Goal: Transaction & Acquisition: Purchase product/service

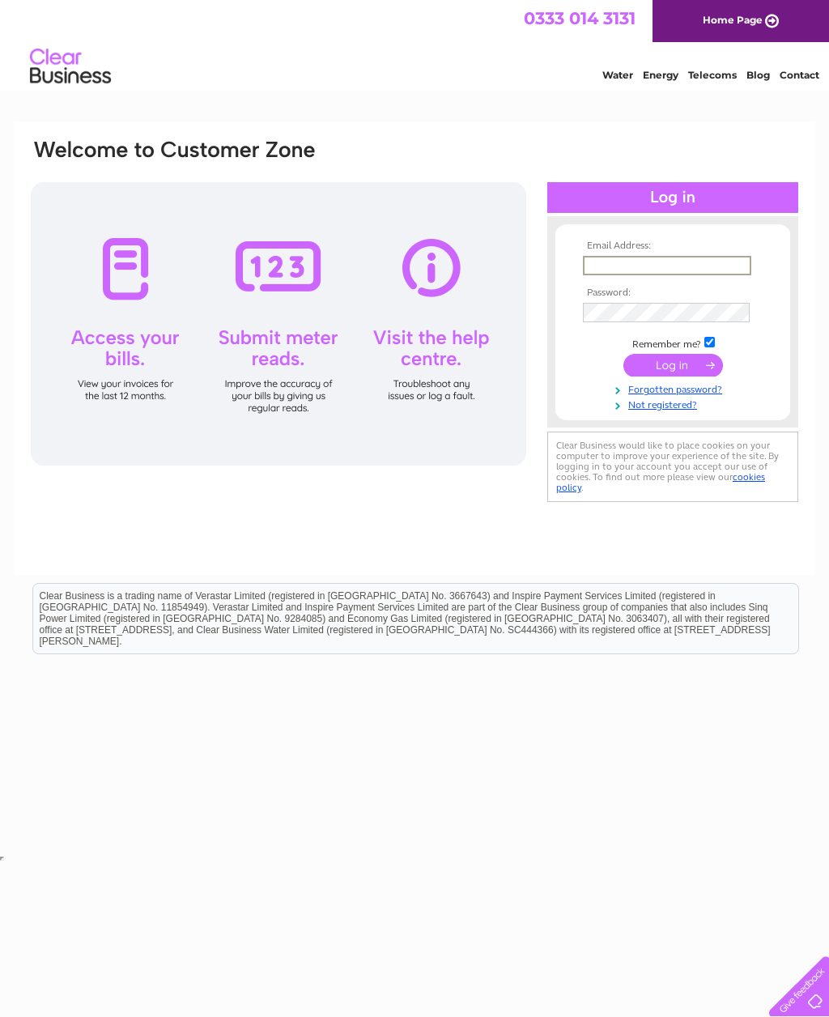
type input "[EMAIL_ADDRESS][DOMAIN_NAME]"
click at [673, 366] on input "submit" at bounding box center [674, 365] width 100 height 23
click at [693, 372] on input "submit" at bounding box center [674, 363] width 100 height 23
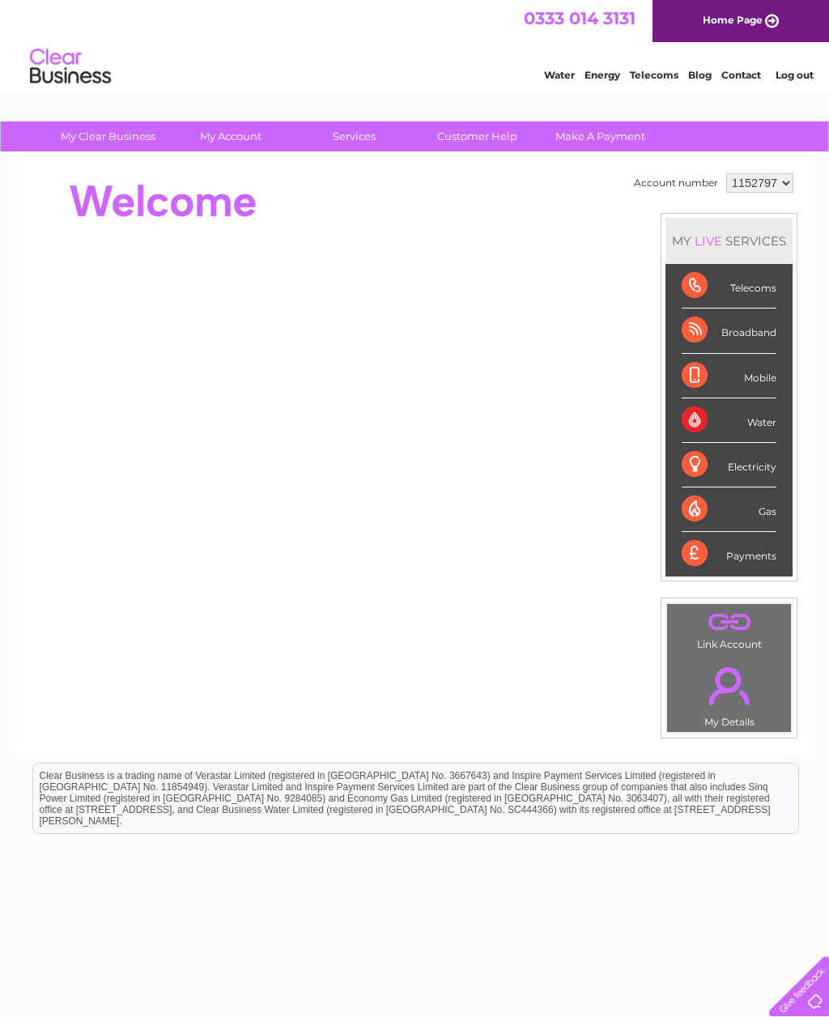
click at [609, 135] on link "Make A Payment" at bounding box center [601, 136] width 134 height 30
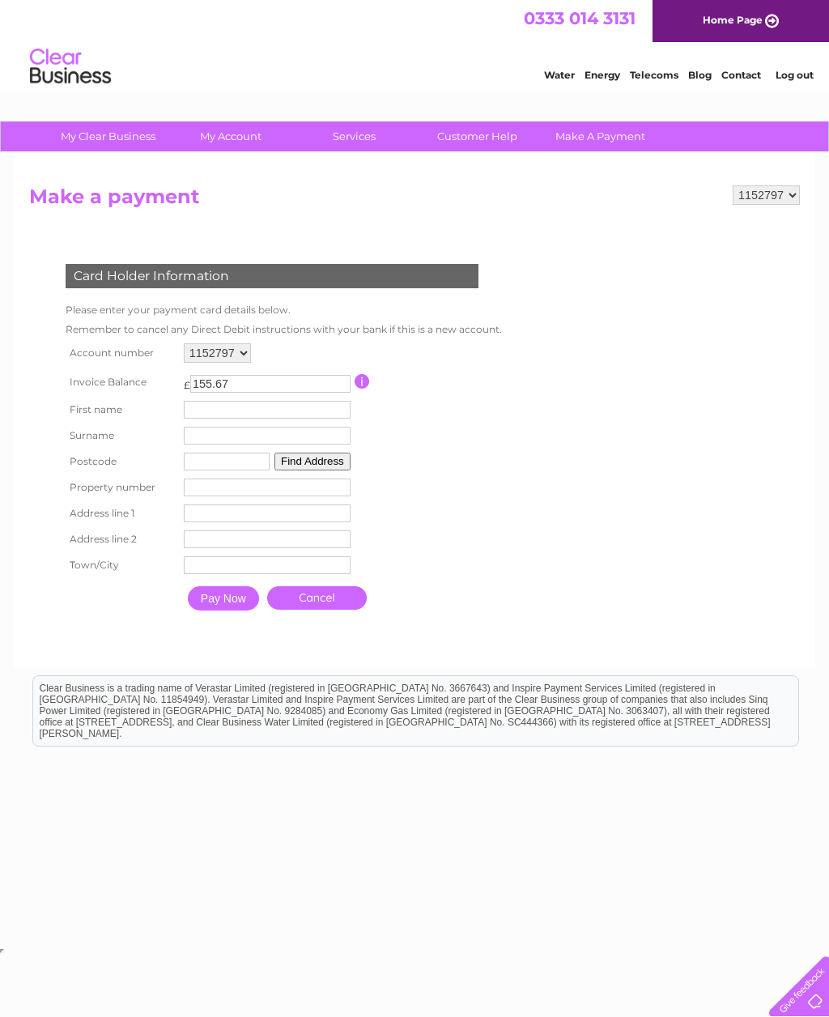
click at [370, 386] on input "button" at bounding box center [362, 381] width 15 height 15
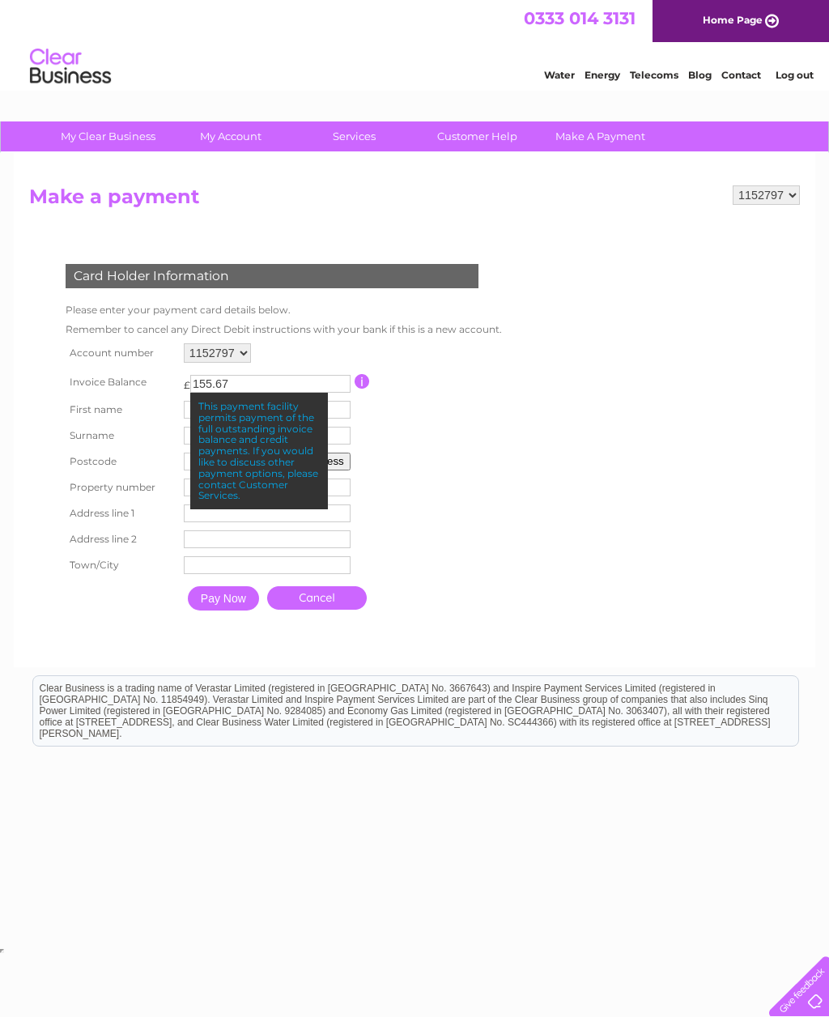
click at [261, 383] on input "155.67" at bounding box center [270, 384] width 160 height 18
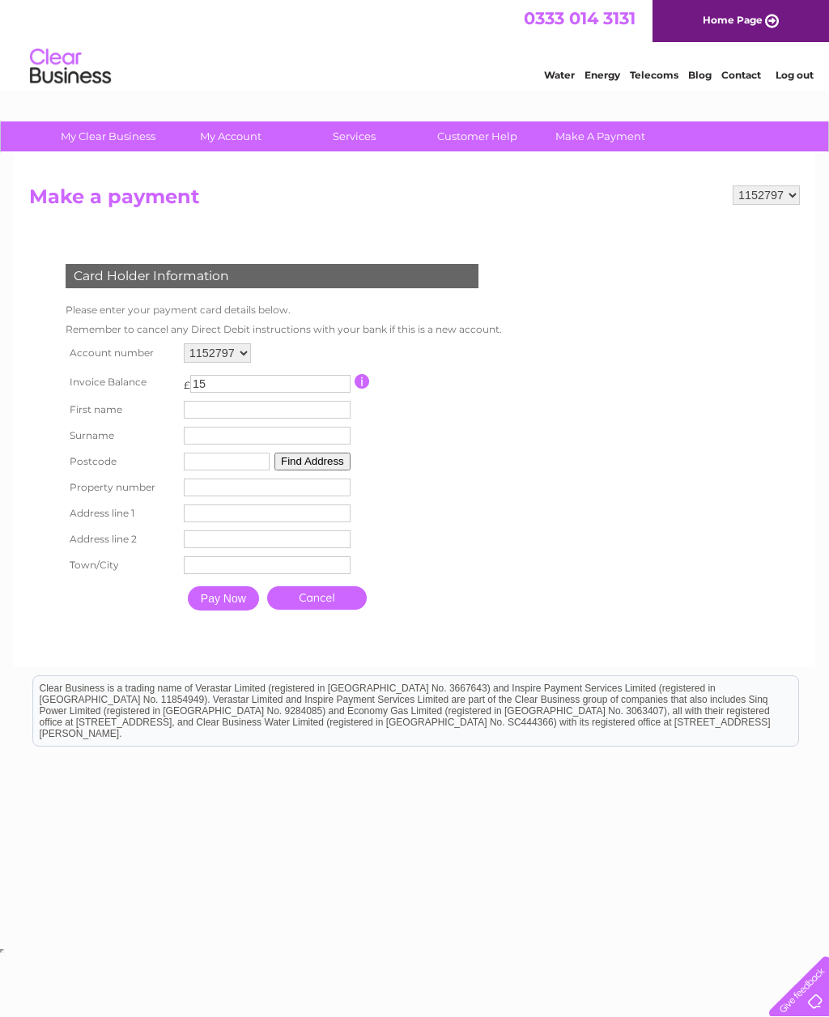
type input "1"
type input "129.01"
click at [287, 419] on input "text" at bounding box center [267, 410] width 167 height 18
type input "Natalie"
type input "Moules"
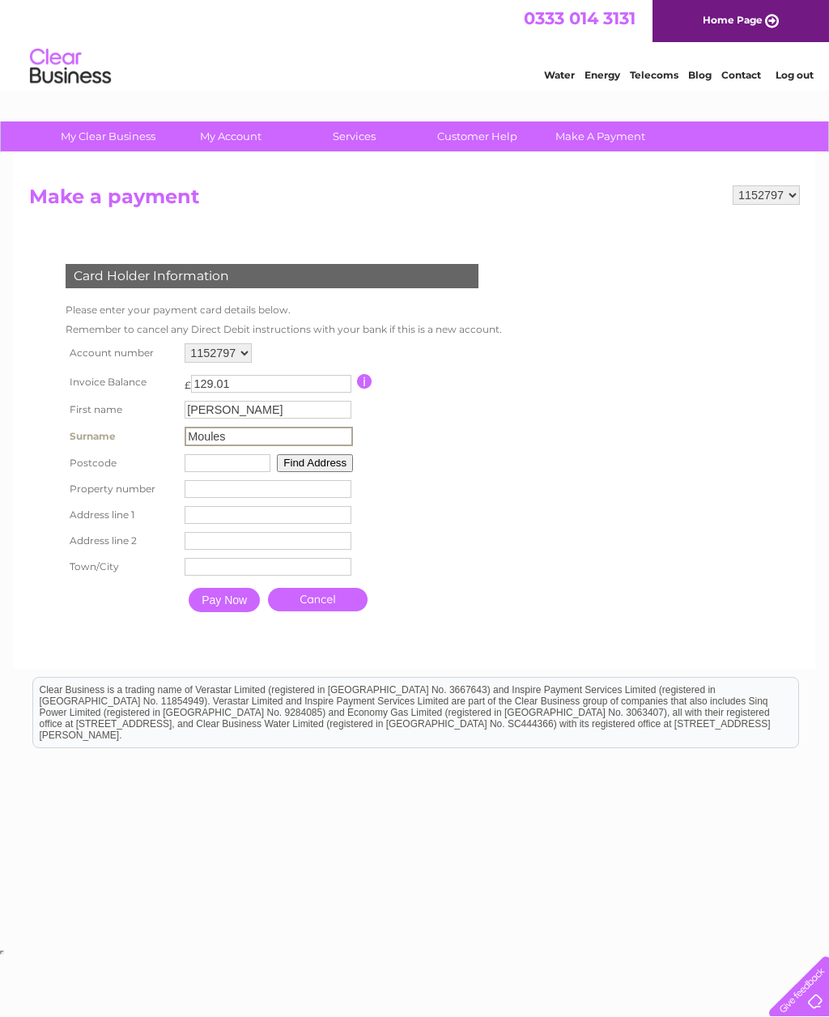
click at [244, 467] on input "text" at bounding box center [228, 463] width 86 height 18
type input "BD21 1NE"
click at [275, 497] on input "number" at bounding box center [267, 488] width 167 height 18
type input "26"
click at [320, 471] on button "Find Address" at bounding box center [313, 462] width 76 height 18
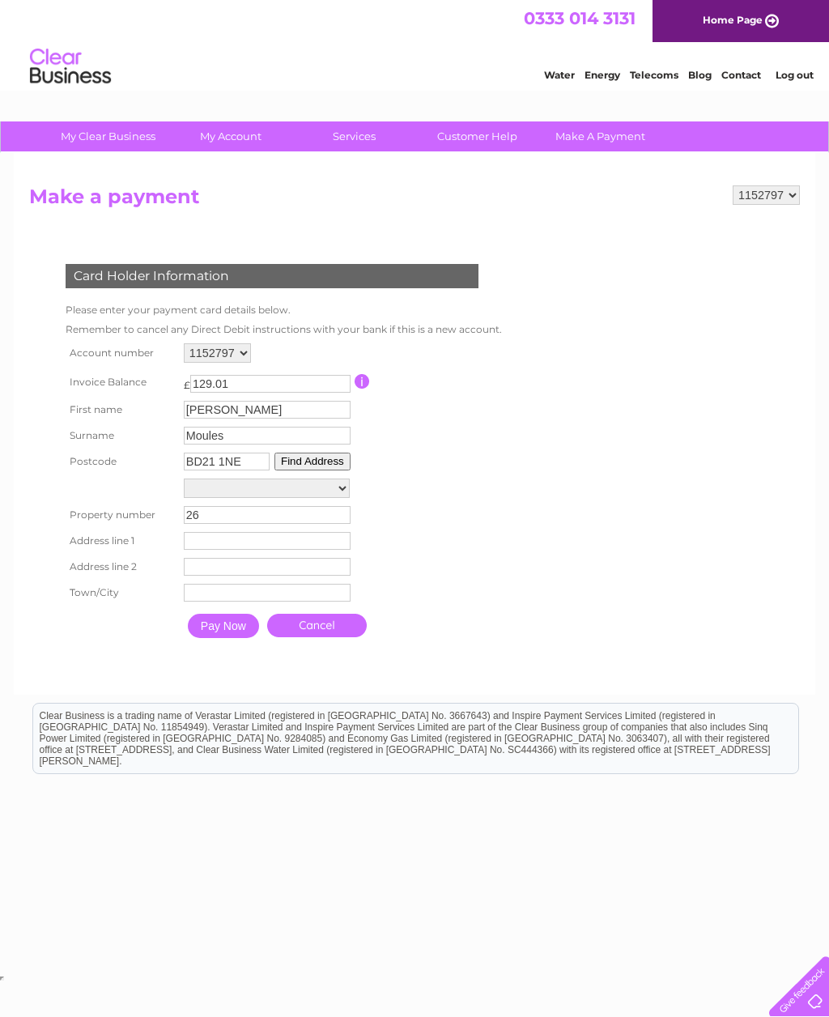
click at [343, 493] on select "Street Record, Exley Crescent 1, Exley Crescent 2, Exley Crescent 3, Exley Cres…" at bounding box center [267, 488] width 166 height 19
select select "26,Exley Crescent,,Keighley"
type input "Exley Crescent"
type input "Keighley"
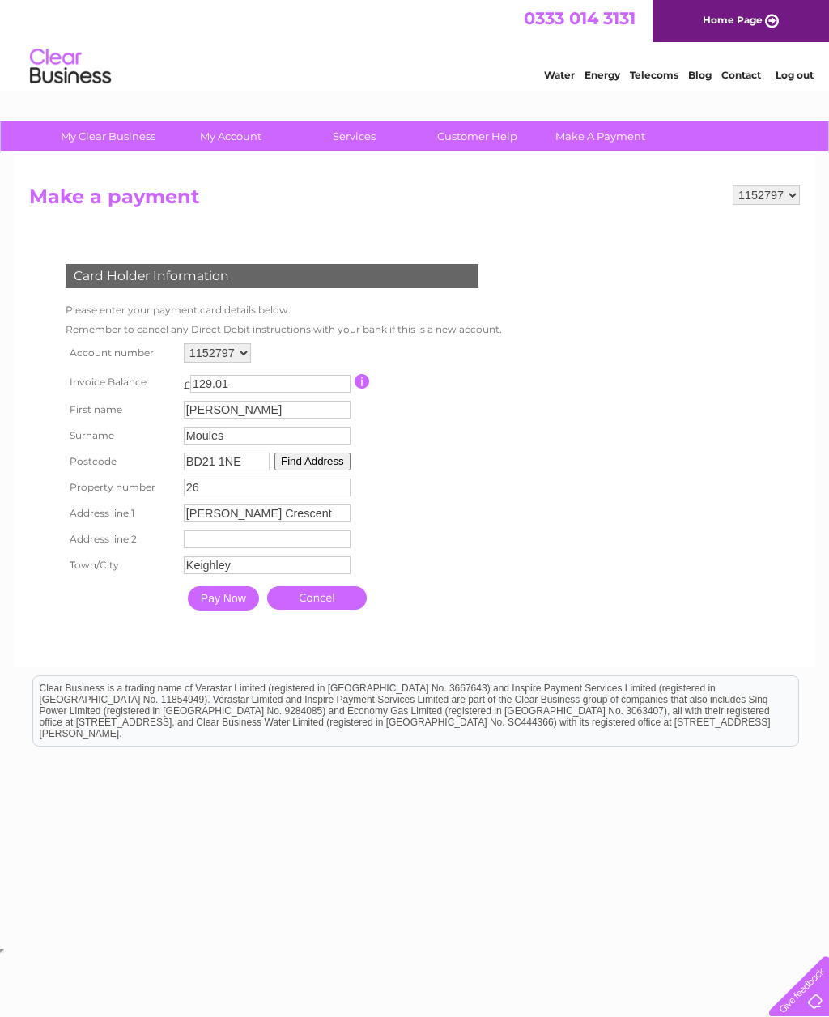
click at [226, 610] on input "Pay Now" at bounding box center [223, 598] width 71 height 24
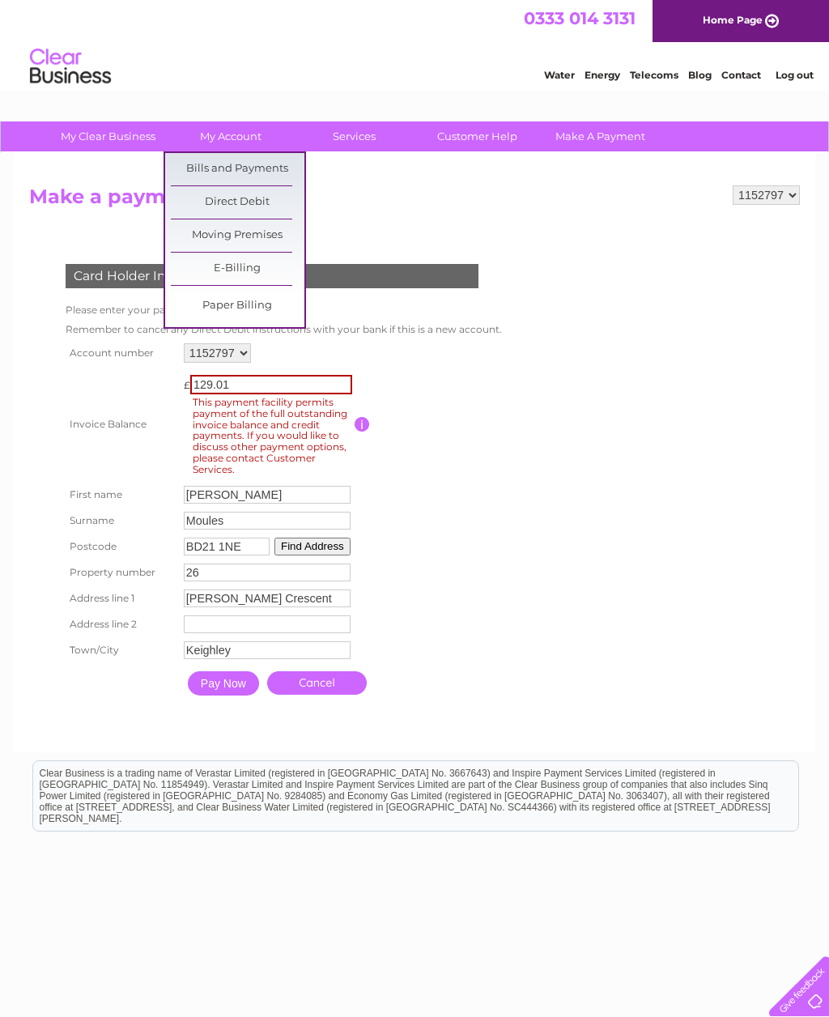
click at [259, 270] on link "E-Billing" at bounding box center [238, 269] width 134 height 32
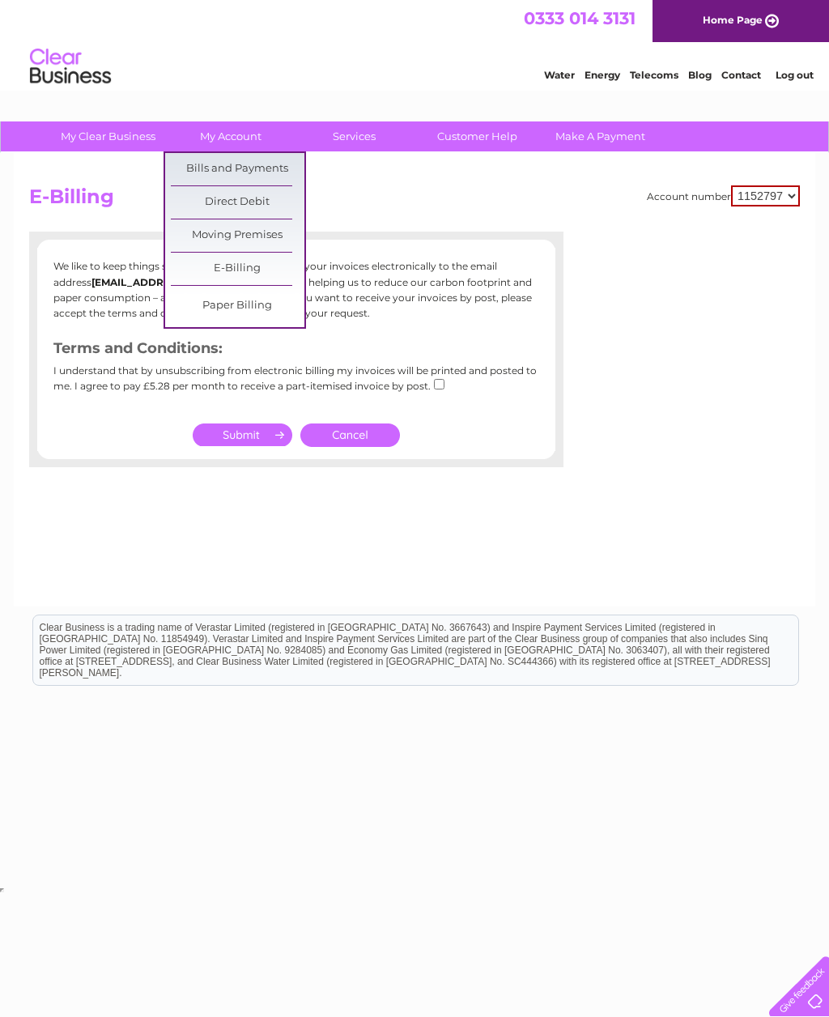
click at [263, 169] on link "Bills and Payments" at bounding box center [238, 169] width 134 height 32
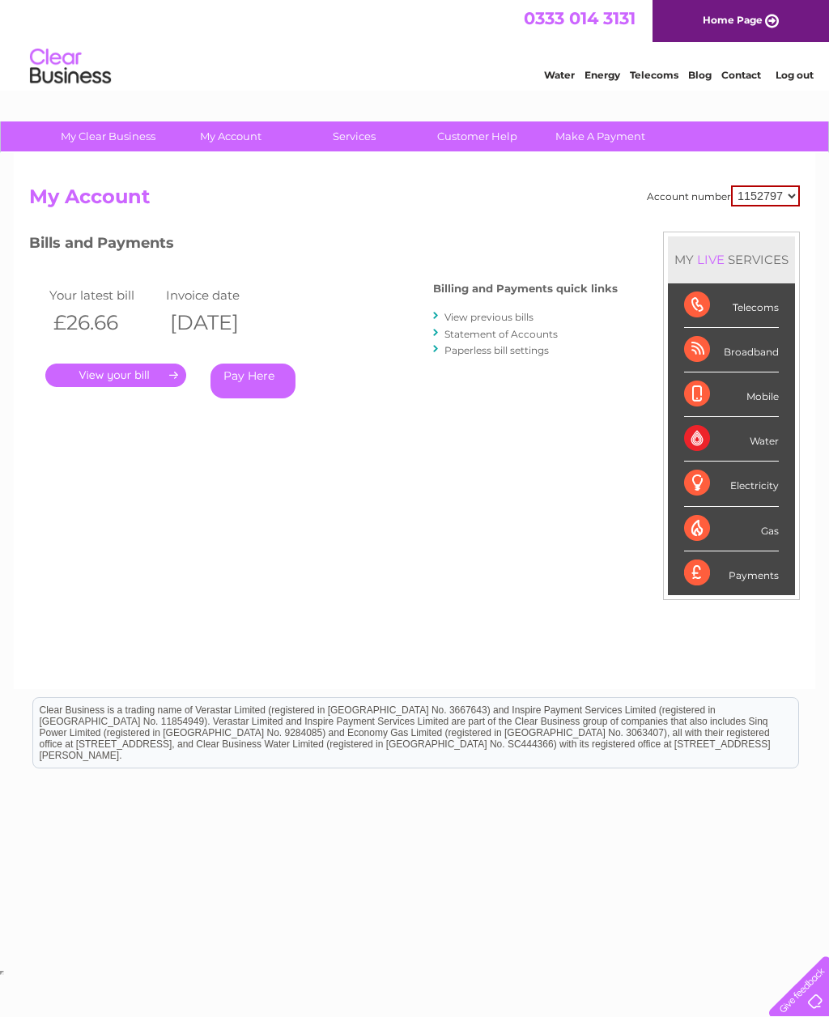
click at [509, 319] on link "View previous bills" at bounding box center [489, 317] width 89 height 12
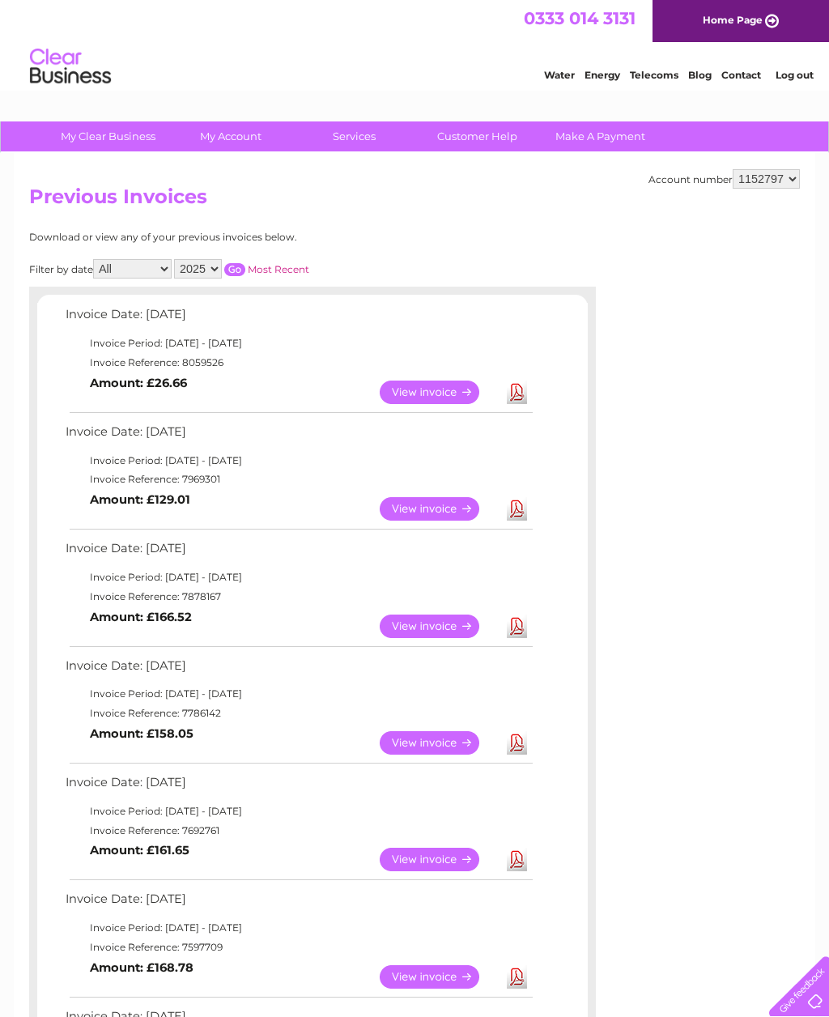
click at [423, 388] on link "View" at bounding box center [439, 392] width 119 height 23
click at [514, 508] on link "Download" at bounding box center [517, 508] width 20 height 23
click at [456, 509] on link "View" at bounding box center [439, 508] width 119 height 23
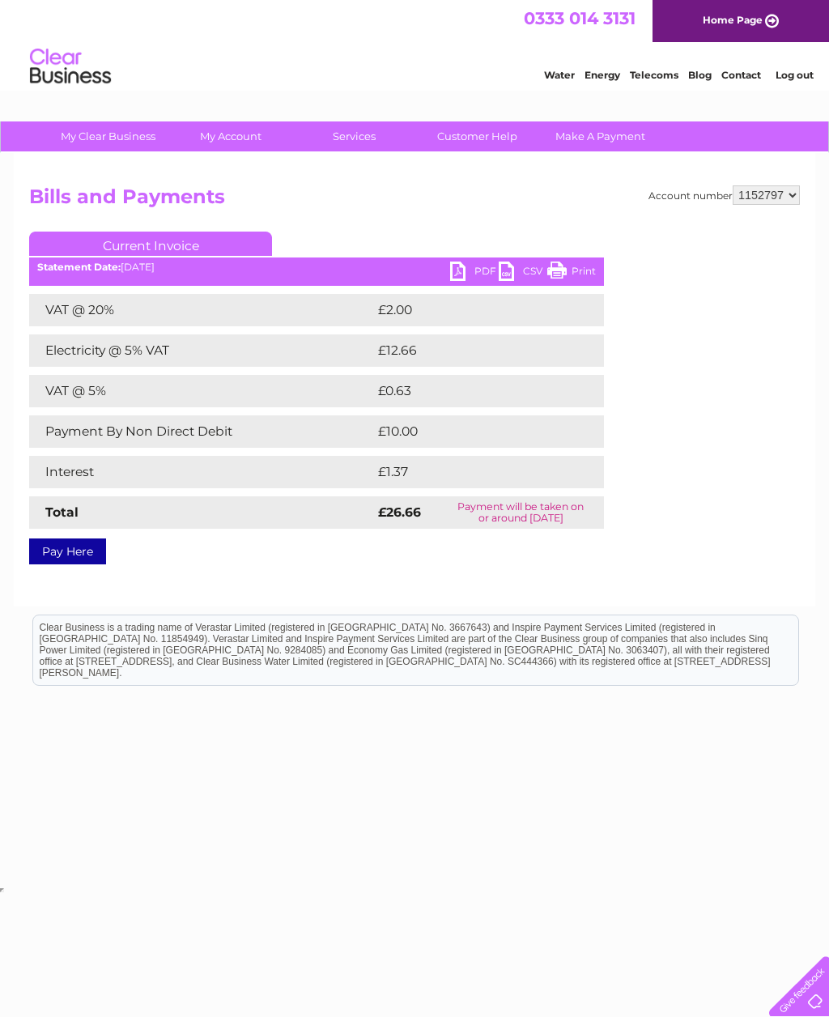
click at [457, 271] on link "PDF" at bounding box center [474, 273] width 49 height 23
click at [452, 280] on link "PDF" at bounding box center [474, 273] width 49 height 23
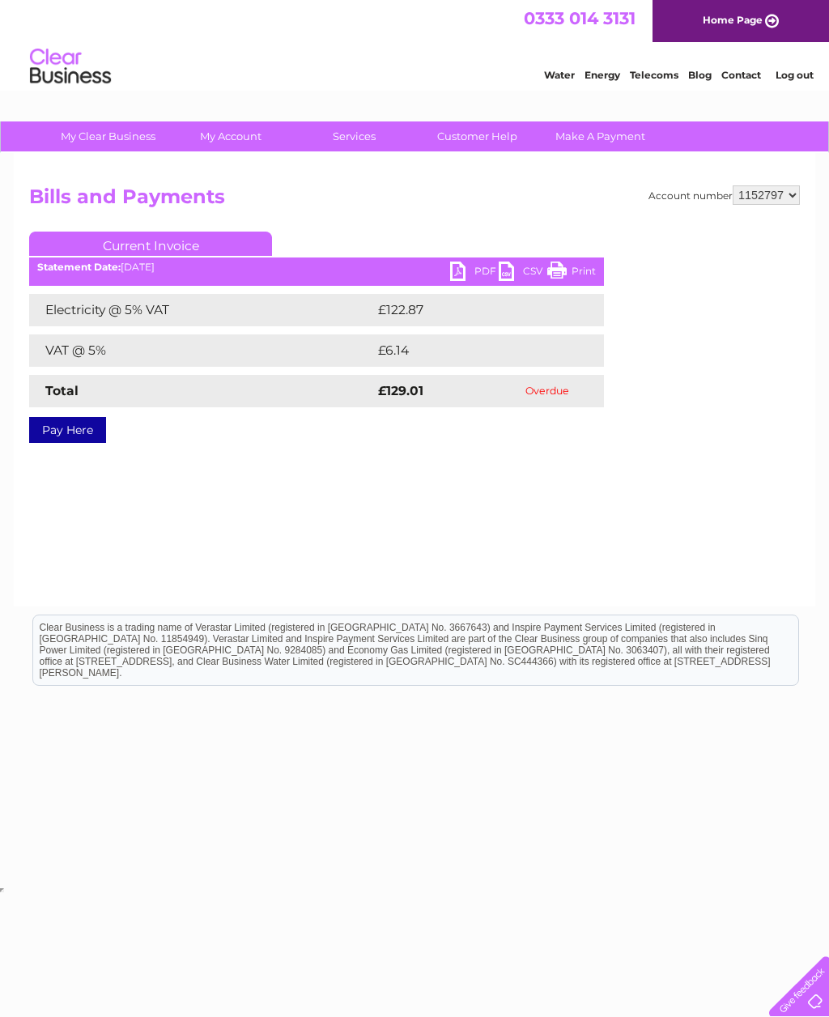
click at [458, 275] on link "PDF" at bounding box center [474, 273] width 49 height 23
click at [71, 434] on link "Pay Here" at bounding box center [67, 430] width 77 height 26
click at [458, 275] on link "PDF" at bounding box center [474, 273] width 49 height 23
click at [456, 275] on link "PDF" at bounding box center [474, 273] width 49 height 23
click at [68, 441] on link "Pay Here" at bounding box center [67, 430] width 77 height 26
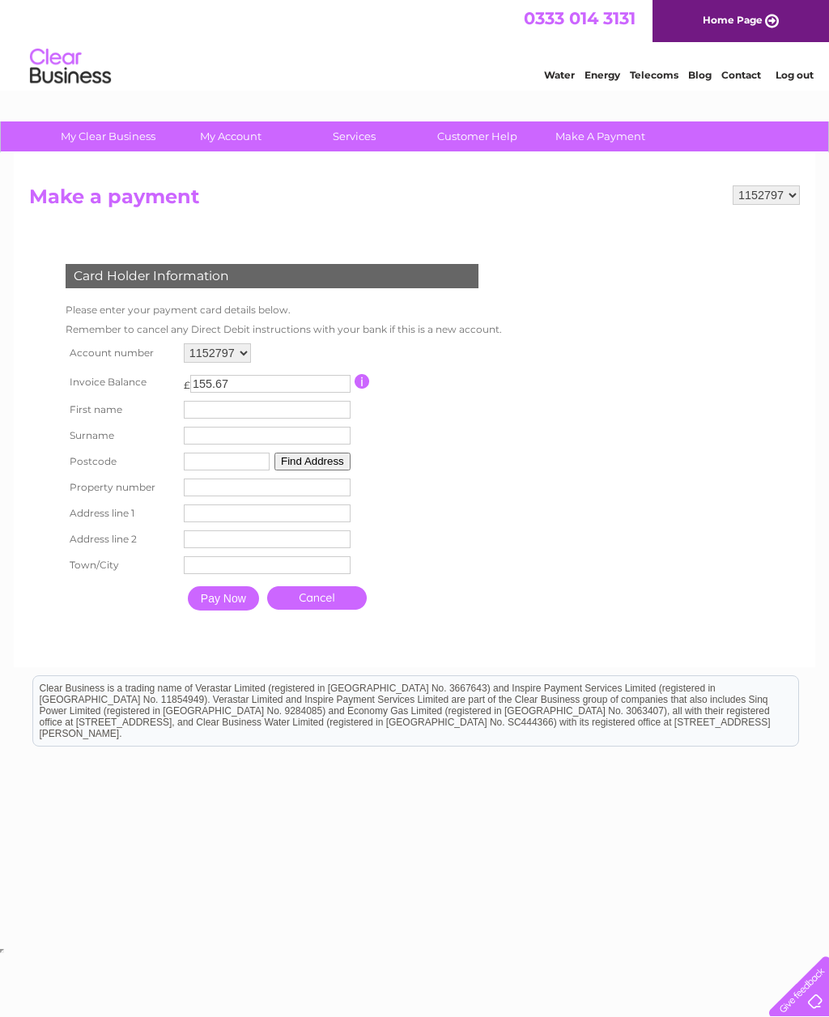
click at [251, 408] on input "text" at bounding box center [267, 410] width 167 height 18
click at [275, 415] on input "text" at bounding box center [267, 410] width 167 height 18
type input "Natalie"
type input "Moules"
click at [210, 469] on input "text" at bounding box center [228, 463] width 86 height 18
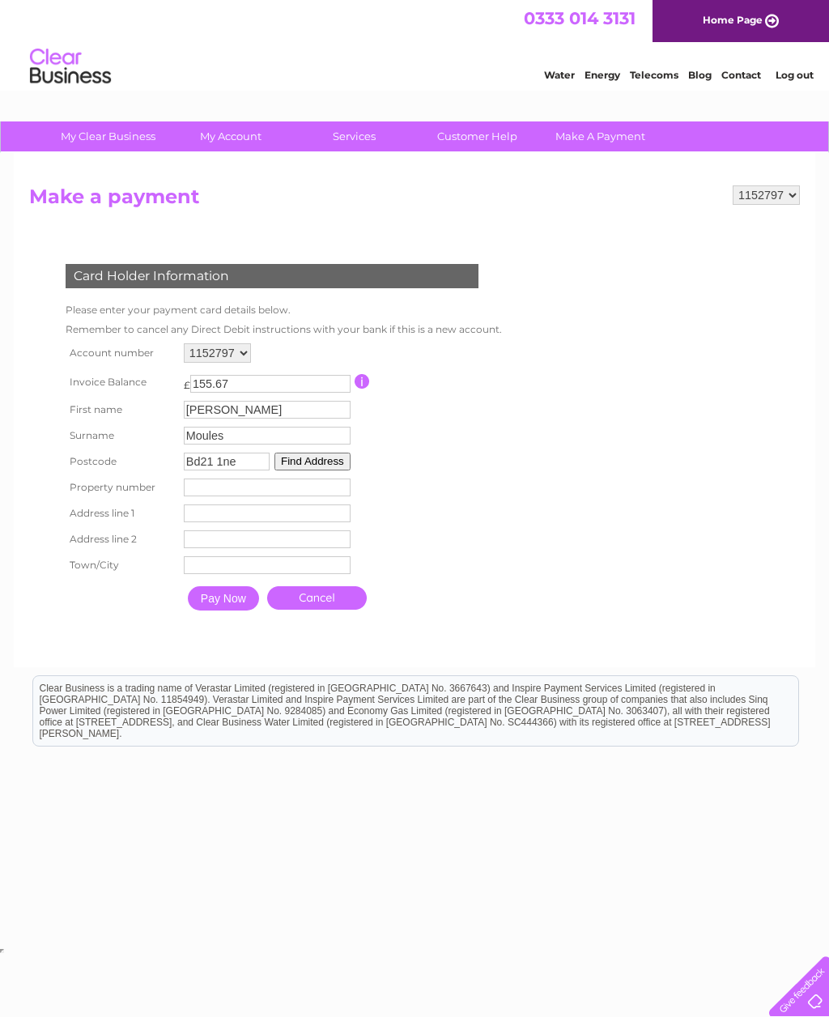
type input "Bd21 1ne"
click at [281, 497] on input "number" at bounding box center [267, 488] width 167 height 18
type input "26"
click at [330, 467] on button "Find Address" at bounding box center [313, 462] width 76 height 18
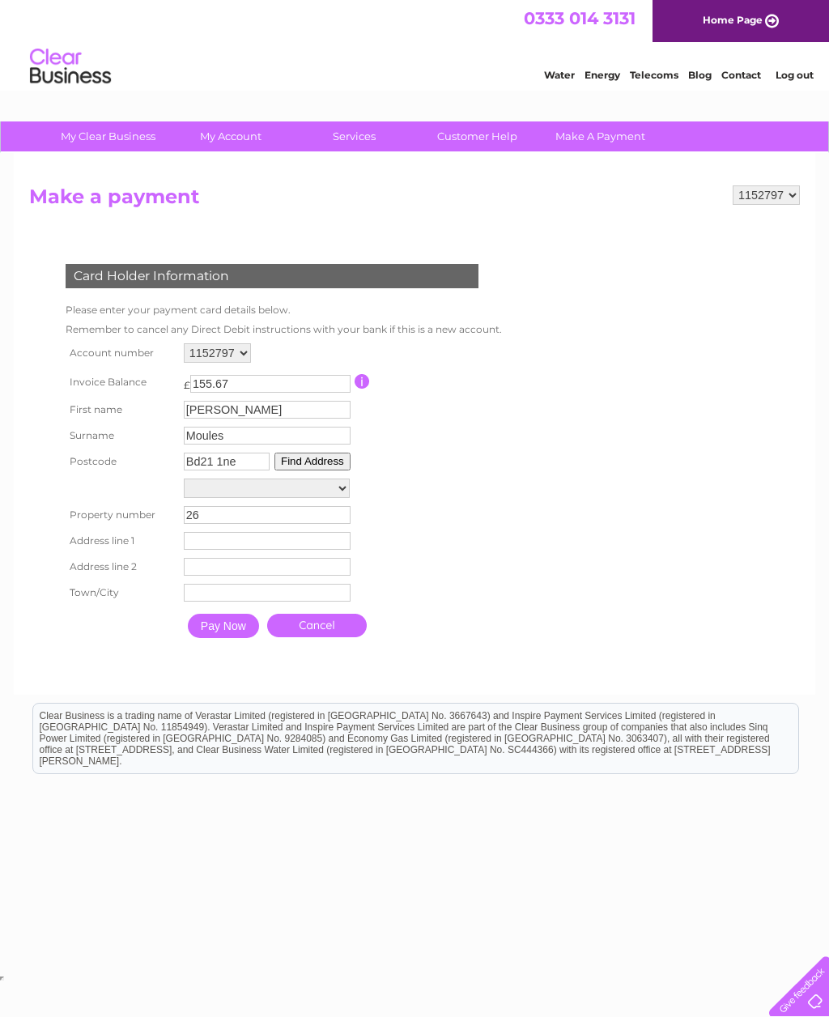
click at [340, 493] on select "Street Record, Exley Crescent 1, Exley Crescent 2, Exley Crescent 3, Exley Cres…" at bounding box center [267, 488] width 166 height 19
select select "26,Exley Crescent,,Keighley"
type input "Exley Crescent"
type input "Keighley"
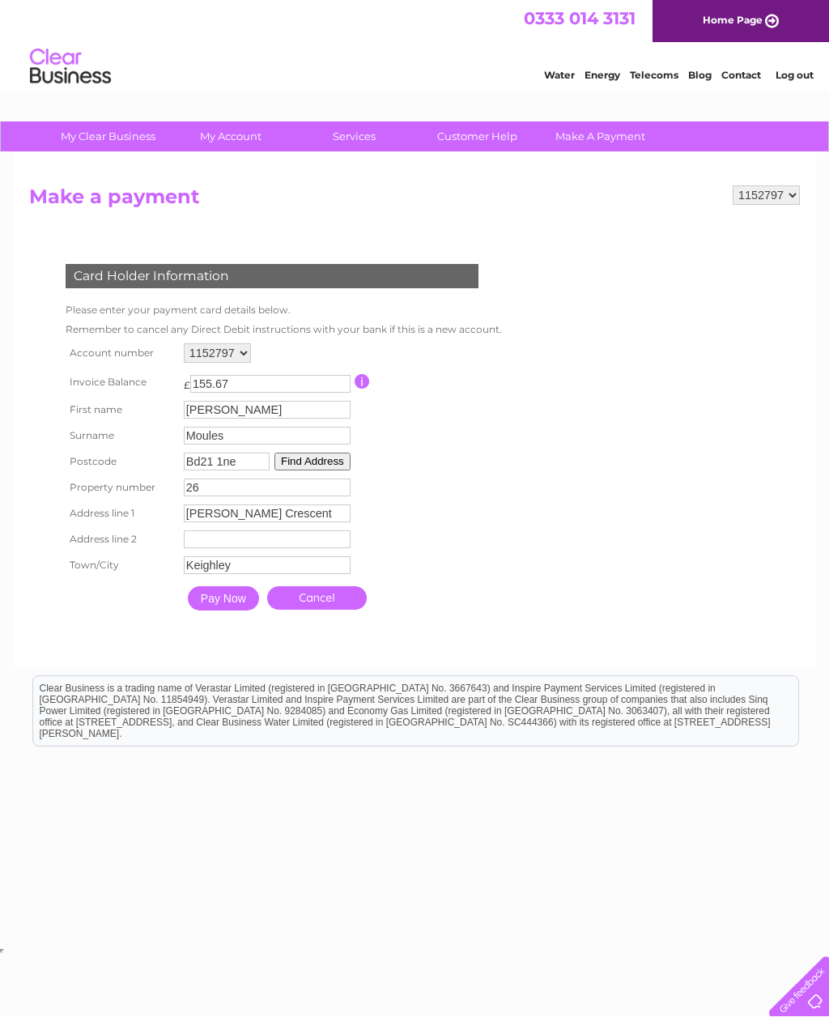
click at [232, 611] on input "Pay Now" at bounding box center [223, 598] width 71 height 24
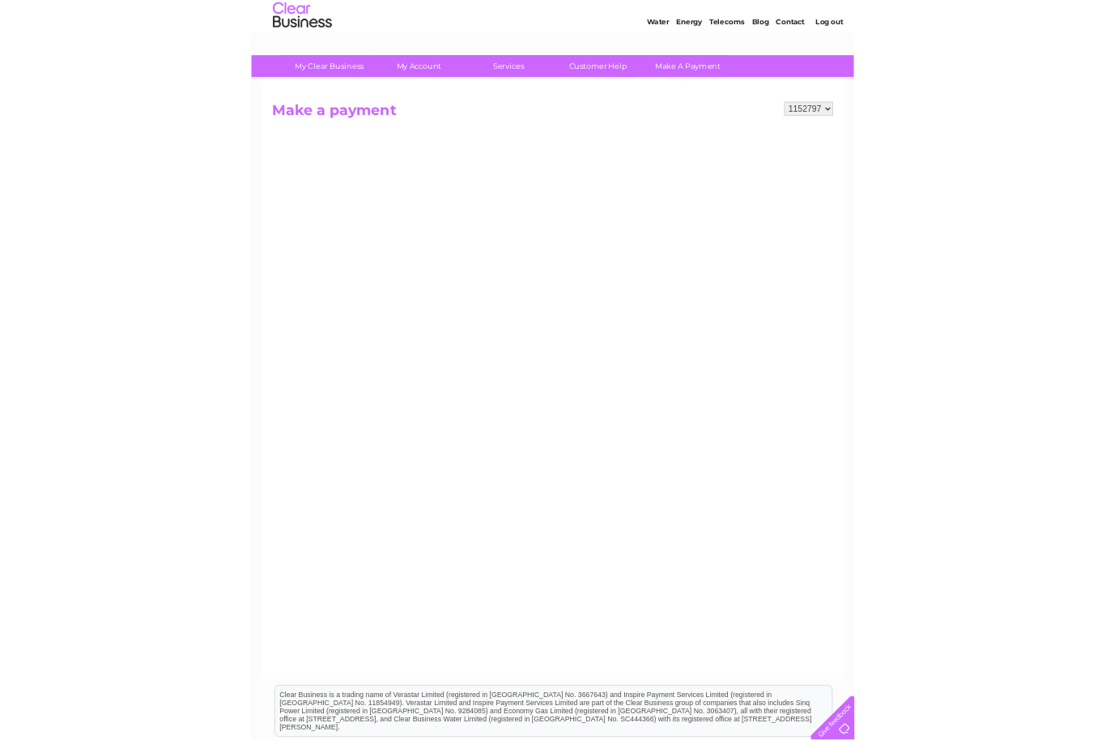
scroll to position [185, 0]
